Goal: Transaction & Acquisition: Purchase product/service

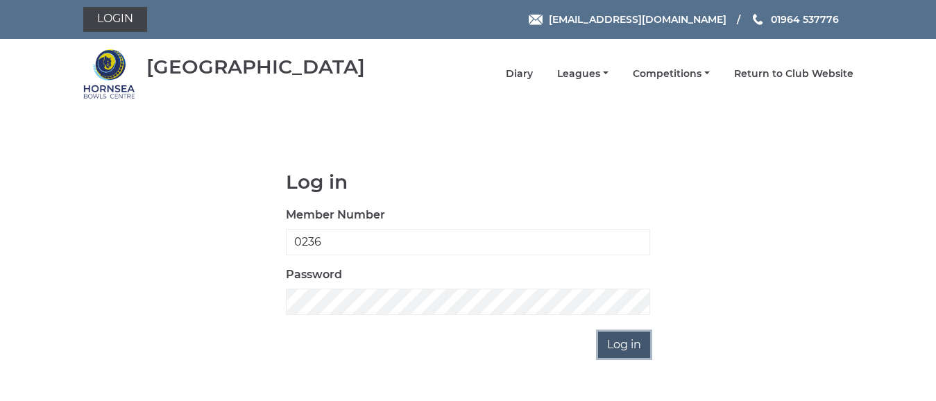
click at [616, 337] on input "Log in" at bounding box center [624, 345] width 52 height 26
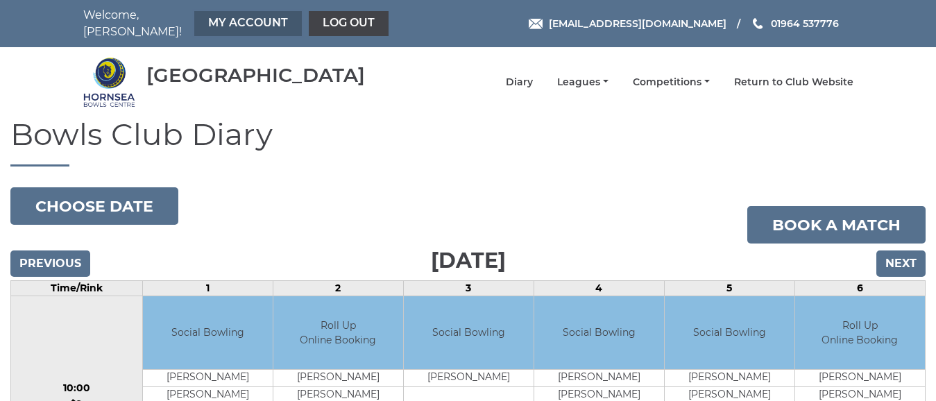
click at [267, 16] on link "My Account" at bounding box center [248, 23] width 108 height 25
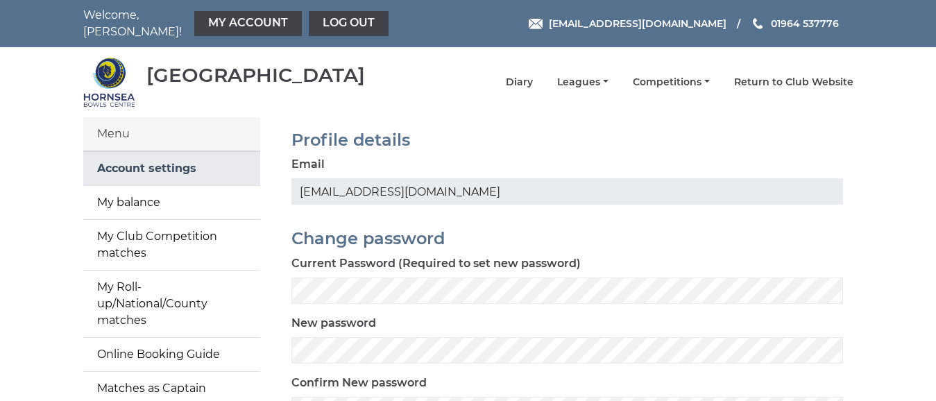
click at [190, 158] on link "Account settings" at bounding box center [171, 168] width 177 height 33
click at [192, 158] on link "Account settings" at bounding box center [171, 168] width 177 height 33
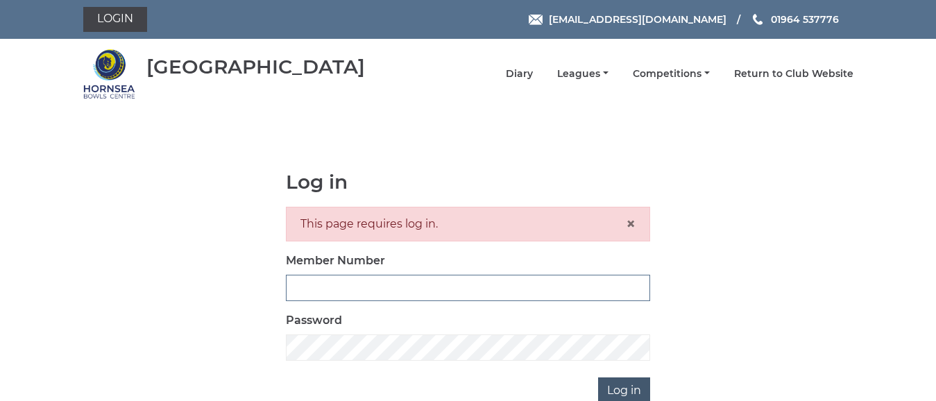
type input "0236"
click at [625, 389] on input "Log in" at bounding box center [624, 390] width 52 height 26
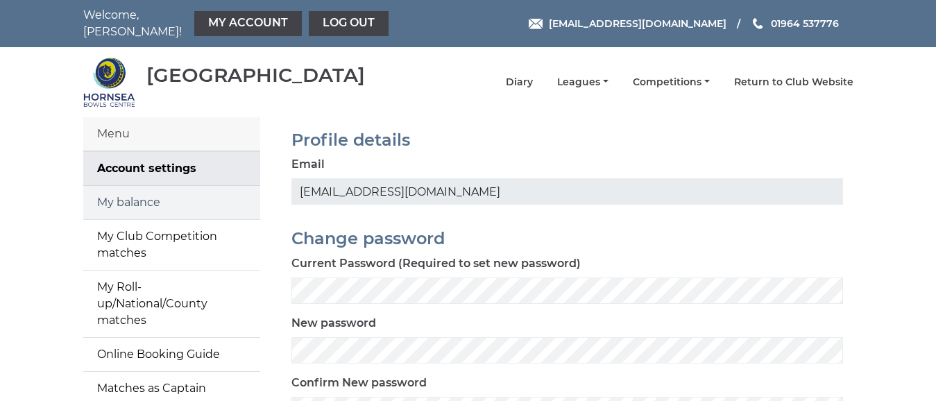
click at [147, 194] on link "My balance" at bounding box center [171, 202] width 177 height 33
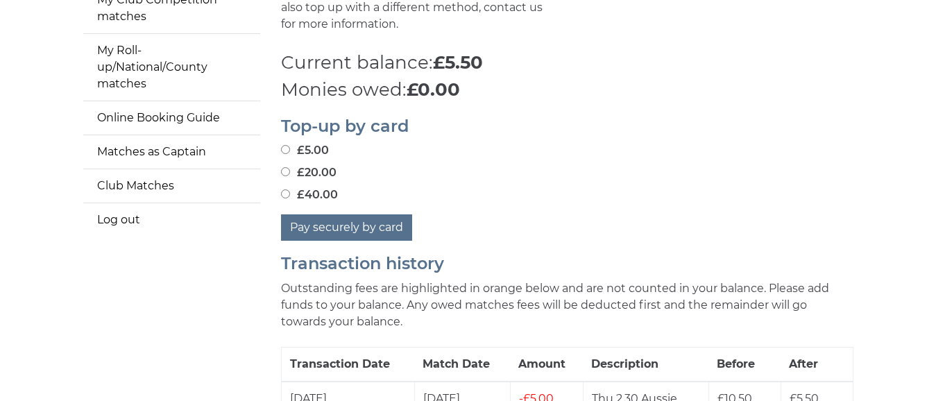
scroll to position [278, 0]
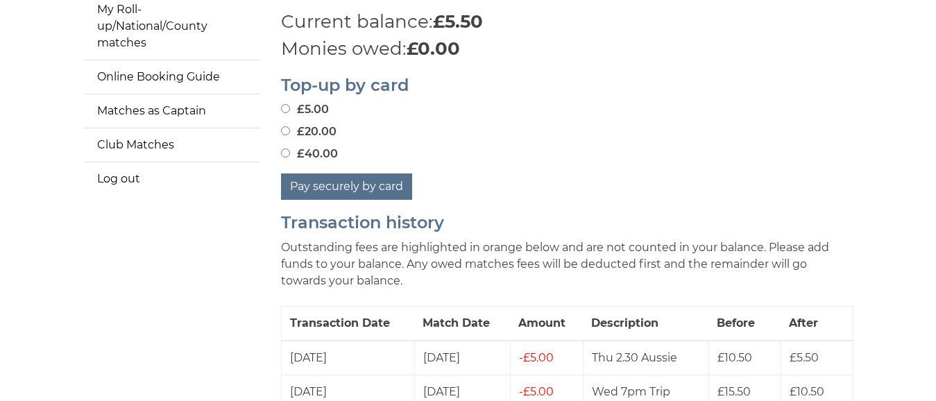
click at [286, 148] on input "£40.00" at bounding box center [285, 152] width 9 height 9
radio input "true"
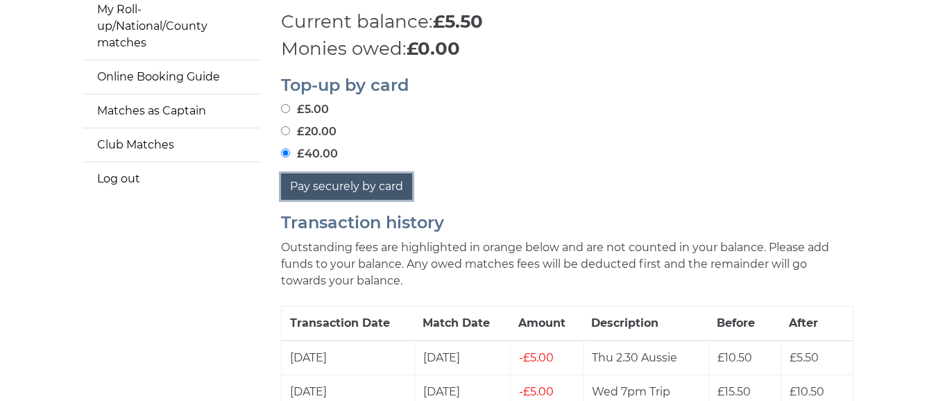
click at [384, 176] on button "Pay securely by card" at bounding box center [346, 186] width 131 height 26
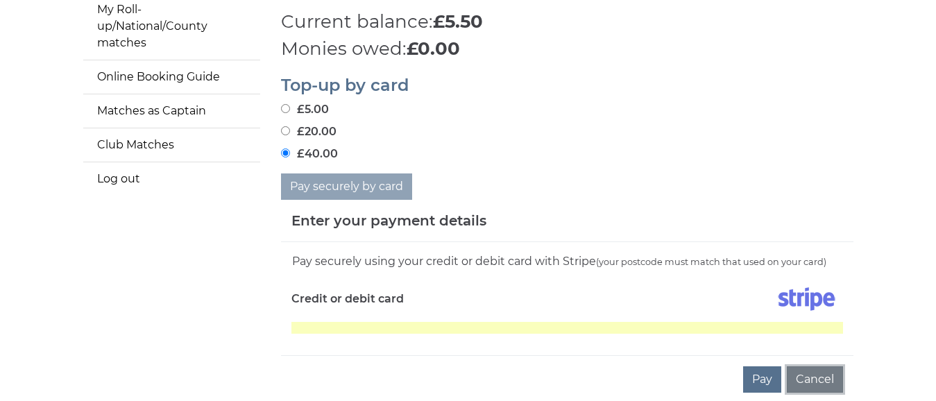
click at [821, 370] on button "Cancel" at bounding box center [815, 379] width 56 height 26
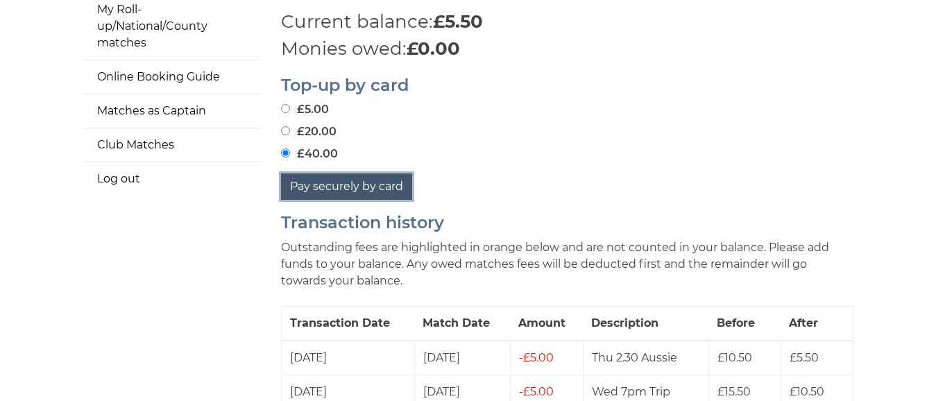
click at [377, 178] on button "Pay securely by card" at bounding box center [346, 186] width 131 height 26
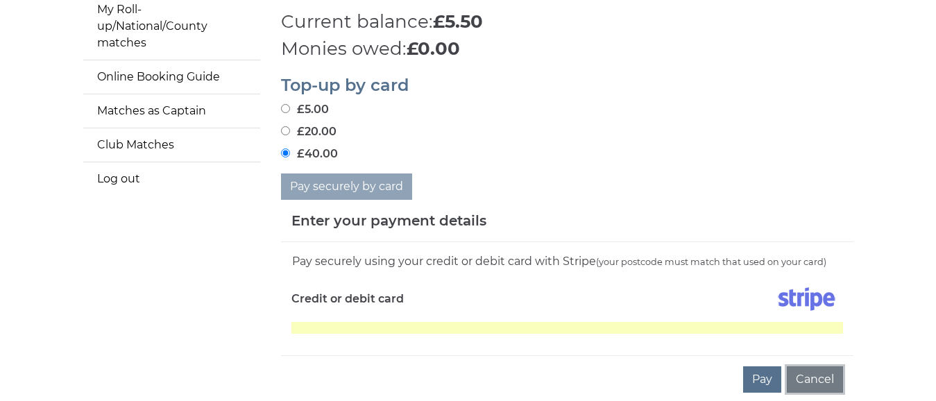
click at [821, 375] on button "Cancel" at bounding box center [815, 379] width 56 height 26
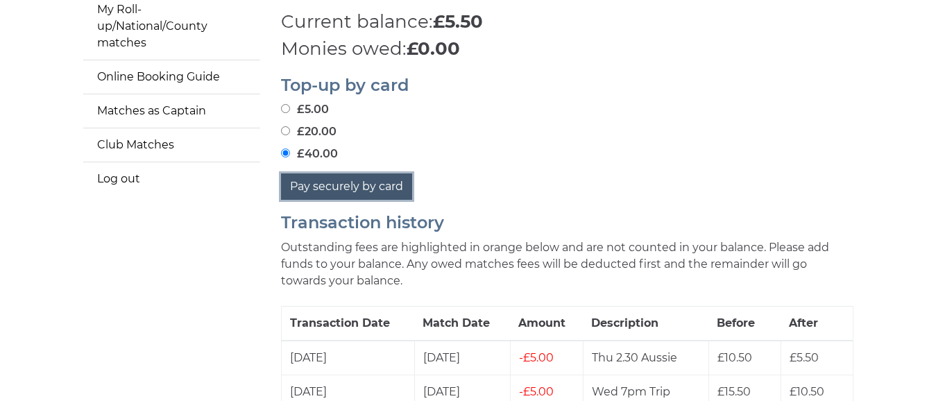
click at [362, 178] on button "Pay securely by card" at bounding box center [346, 186] width 131 height 26
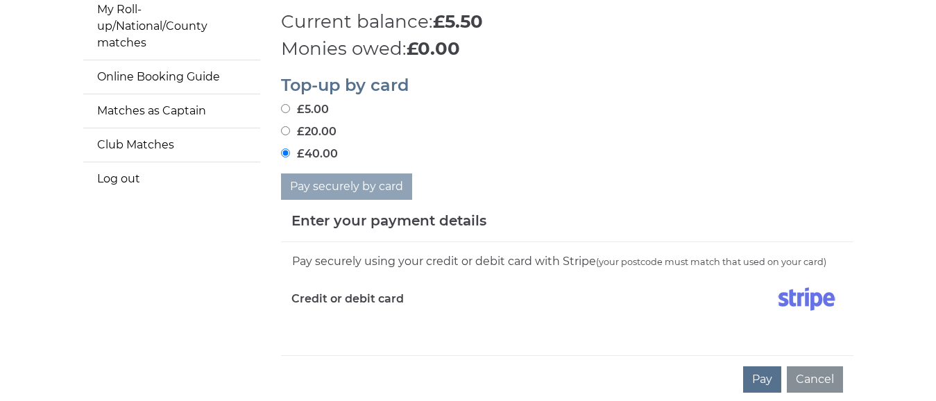
click at [432, 178] on div "Pay securely by card" at bounding box center [567, 186] width 572 height 26
click at [448, 217] on h5 "Enter your payment details" at bounding box center [388, 220] width 195 height 21
click at [379, 291] on label "Credit or debit card" at bounding box center [347, 299] width 112 height 35
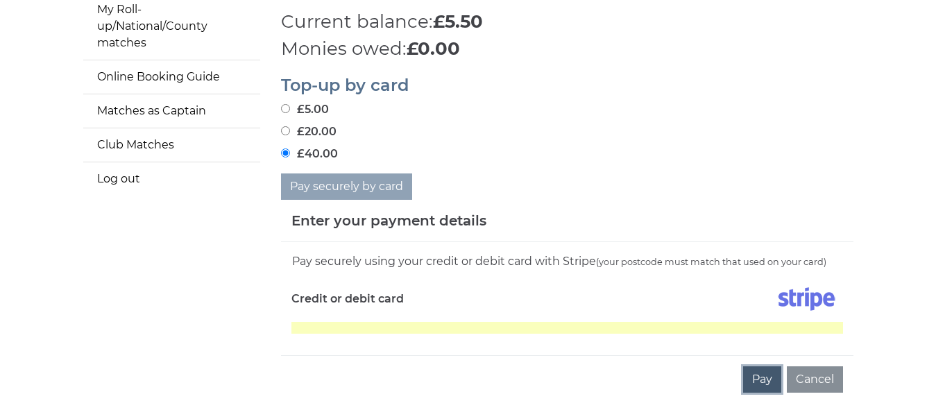
click at [767, 370] on button "Pay" at bounding box center [762, 379] width 38 height 26
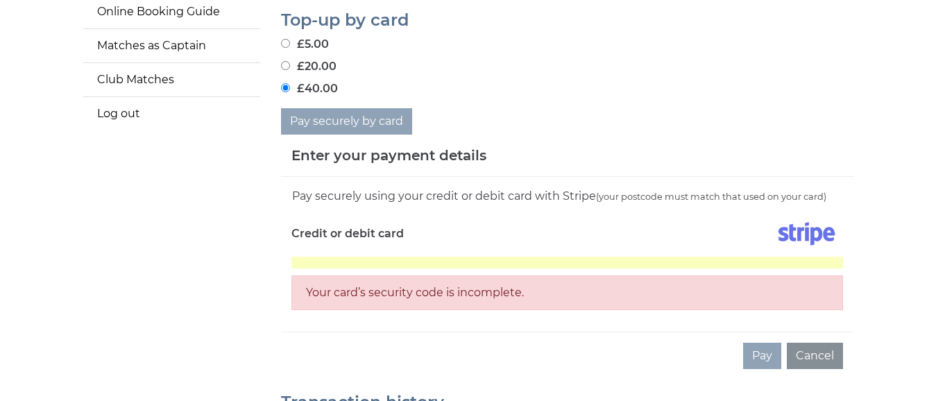
scroll to position [347, 0]
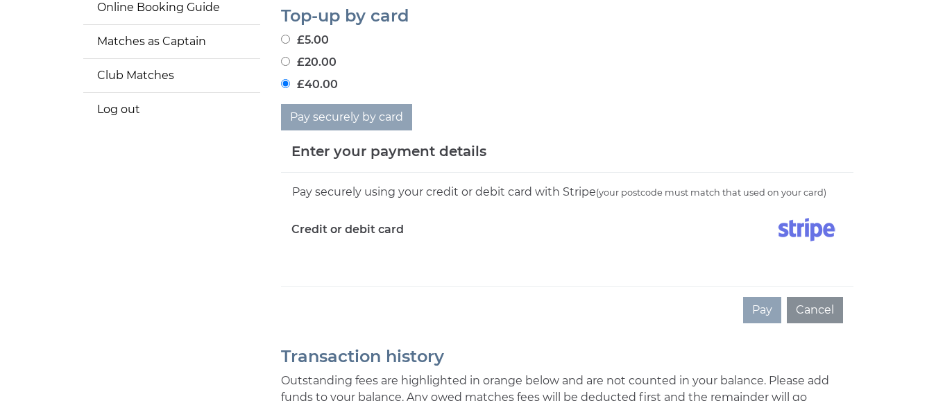
click at [284, 79] on input "£40.00" at bounding box center [285, 83] width 9 height 9
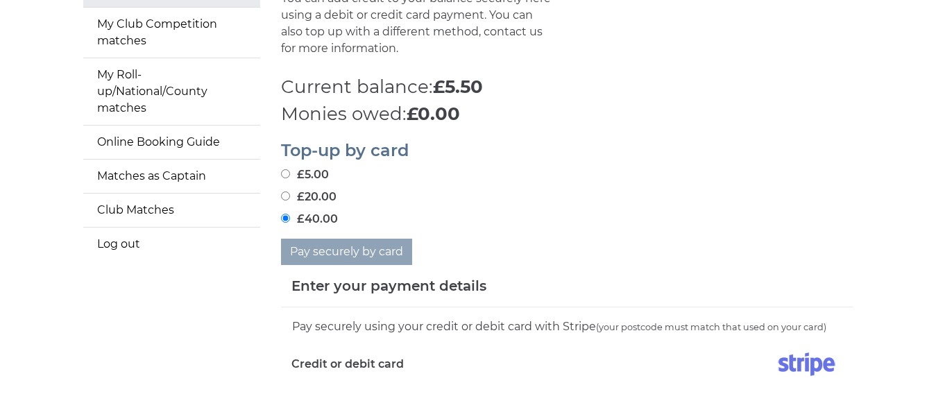
scroll to position [208, 0]
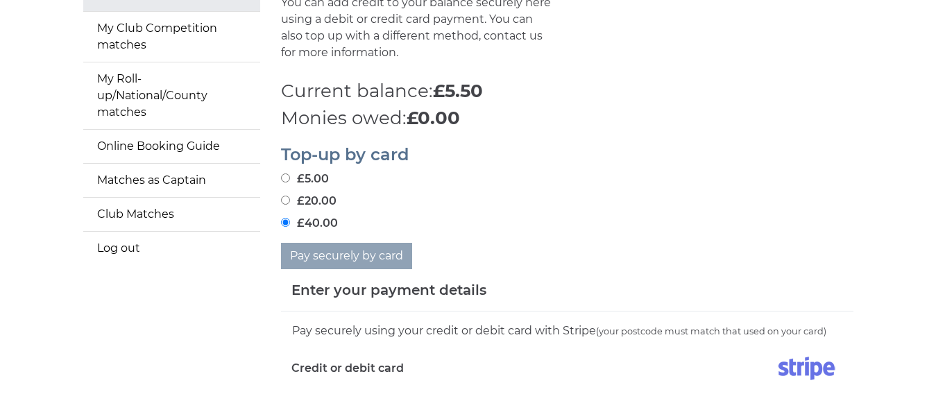
click at [423, 280] on h5 "Enter your payment details" at bounding box center [388, 290] width 195 height 21
click at [424, 280] on h5 "Enter your payment details" at bounding box center [388, 290] width 195 height 21
click at [425, 280] on h5 "Enter your payment details" at bounding box center [388, 290] width 195 height 21
click at [480, 280] on h5 "Enter your payment details" at bounding box center [388, 290] width 195 height 21
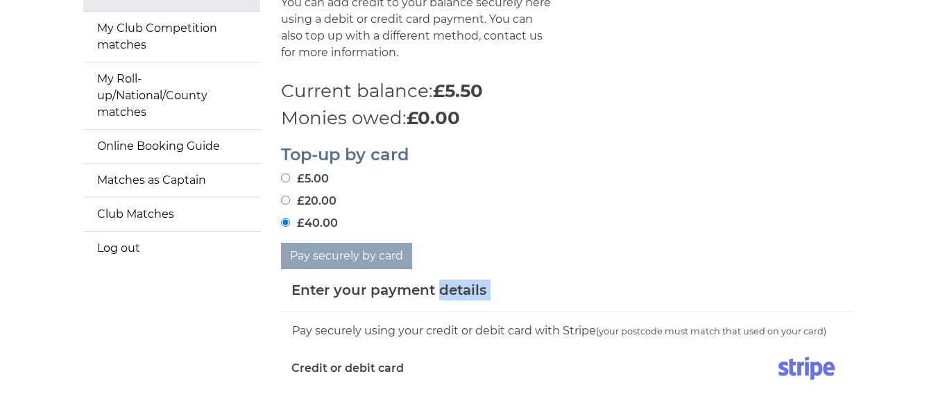
click at [482, 284] on h5 "Enter your payment details" at bounding box center [388, 290] width 195 height 21
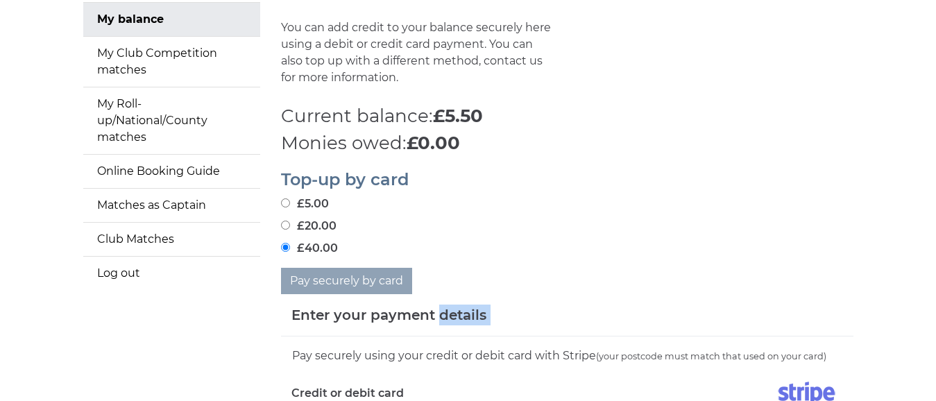
scroll to position [0, 0]
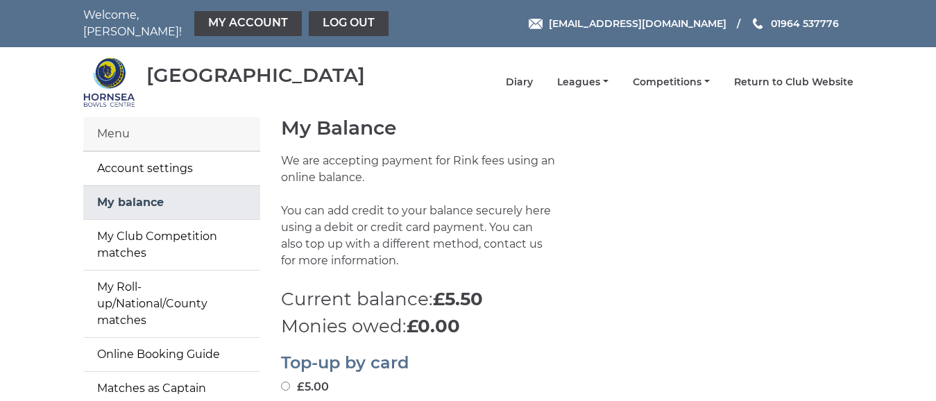
click at [151, 194] on link "My balance" at bounding box center [171, 202] width 177 height 33
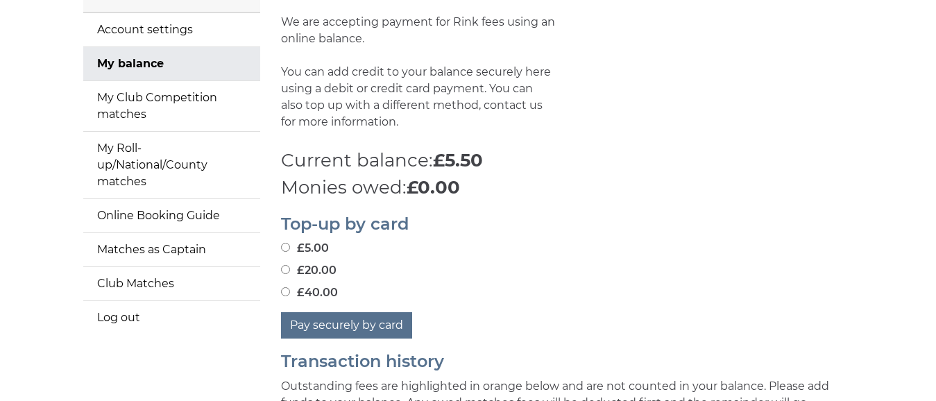
scroll to position [208, 0]
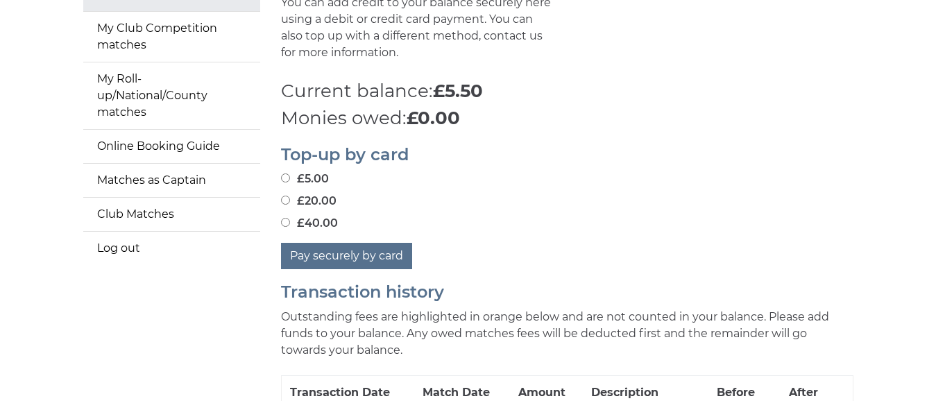
click at [286, 218] on input "£40.00" at bounding box center [285, 222] width 9 height 9
radio input "true"
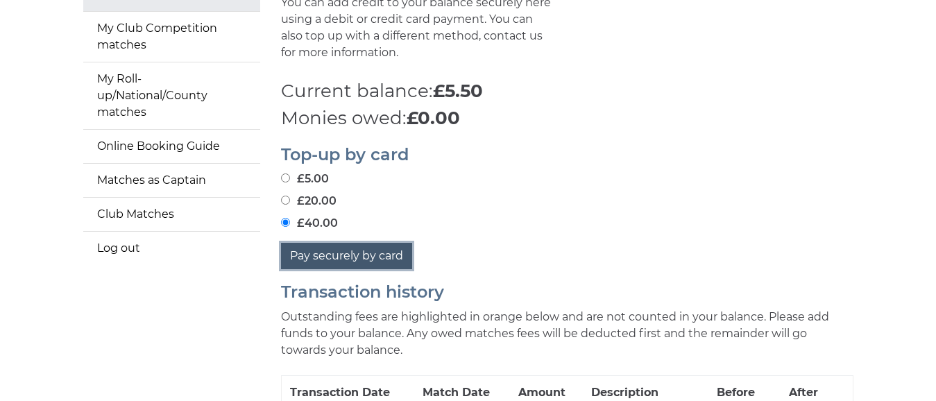
click at [381, 249] on button "Pay securely by card" at bounding box center [346, 256] width 131 height 26
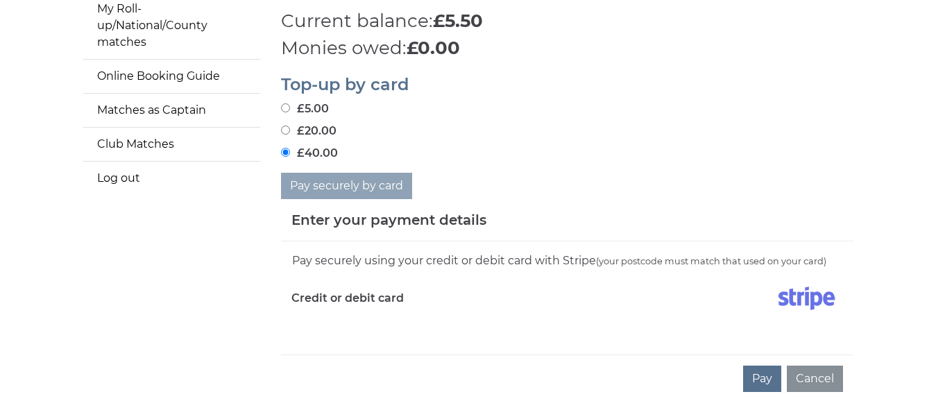
scroll to position [278, 0]
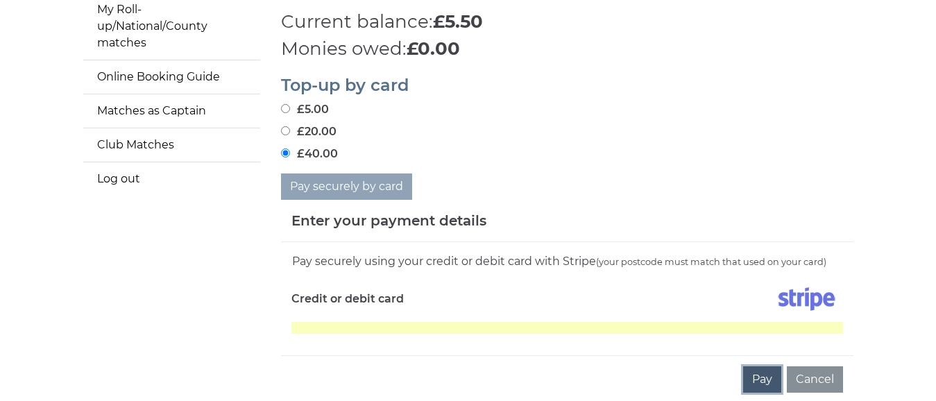
click at [771, 371] on button "Pay" at bounding box center [762, 379] width 38 height 26
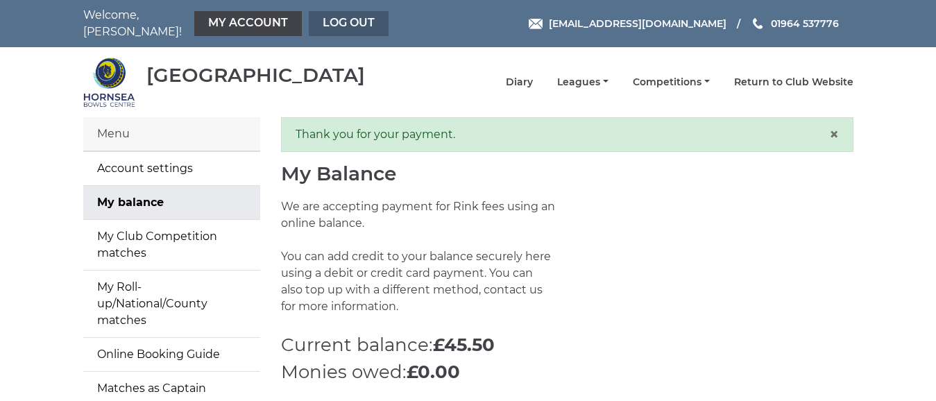
click at [346, 15] on link "Log out" at bounding box center [349, 23] width 80 height 25
